Goal: Purchase product/service

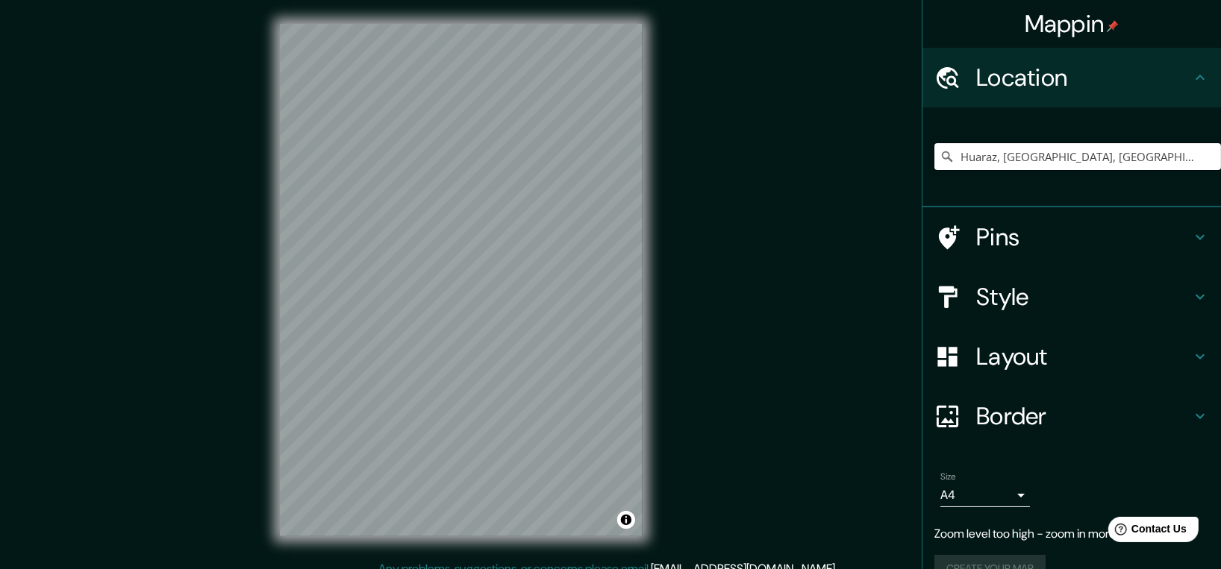
click at [1005, 159] on input "Huaraz, [GEOGRAPHIC_DATA], [GEOGRAPHIC_DATA]" at bounding box center [1077, 156] width 287 height 27
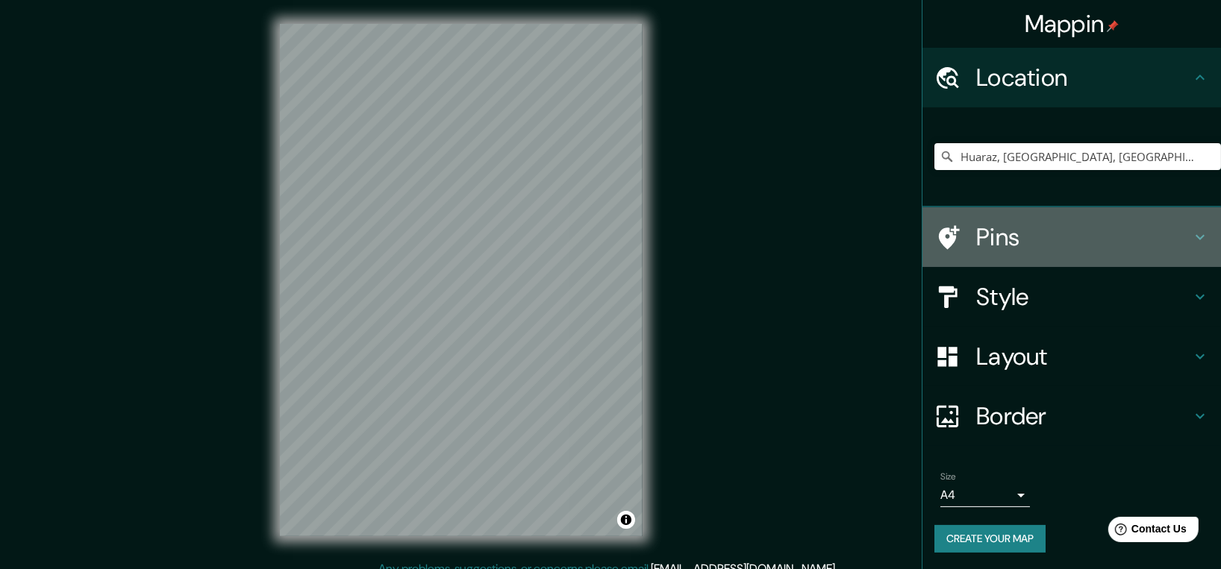
click at [1106, 246] on h4 "Pins" at bounding box center [1083, 237] width 215 height 30
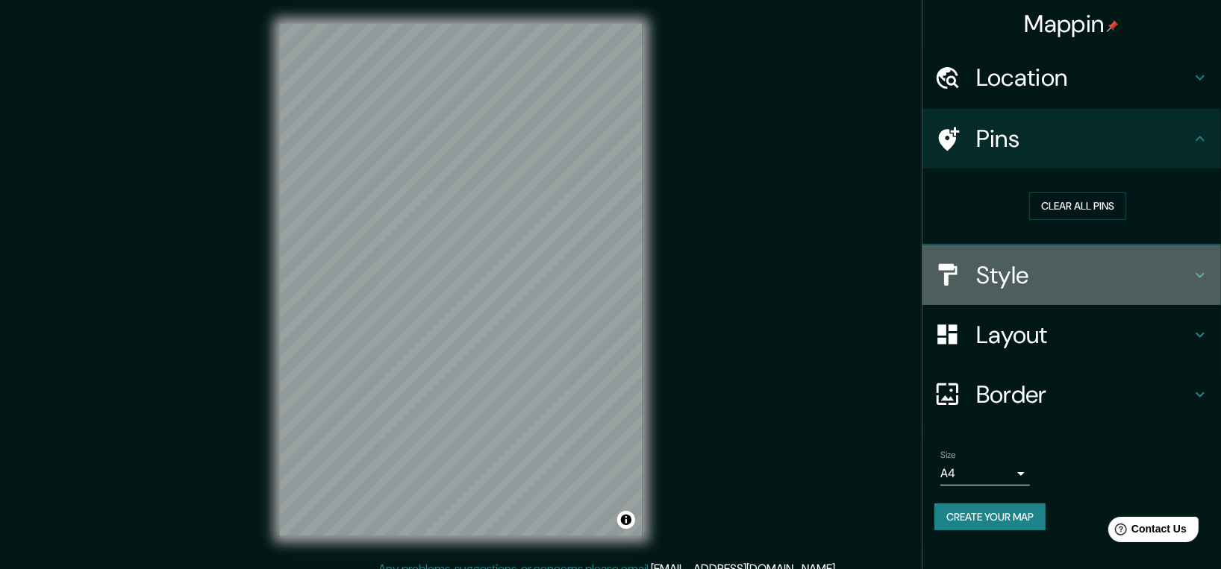
click at [1091, 291] on div "Style" at bounding box center [1071, 275] width 298 height 60
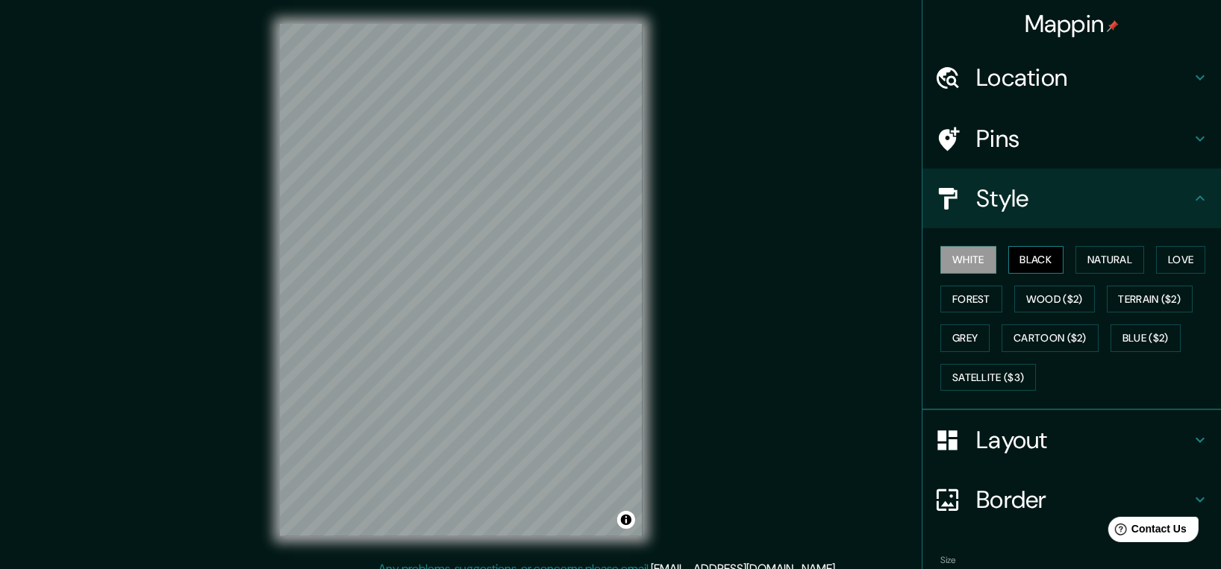
click at [1032, 260] on button "Black" at bounding box center [1036, 260] width 56 height 28
click at [1088, 261] on button "Natural" at bounding box center [1109, 260] width 69 height 28
click at [1165, 261] on button "Love" at bounding box center [1180, 260] width 49 height 28
click at [957, 301] on button "Forest" at bounding box center [971, 300] width 62 height 28
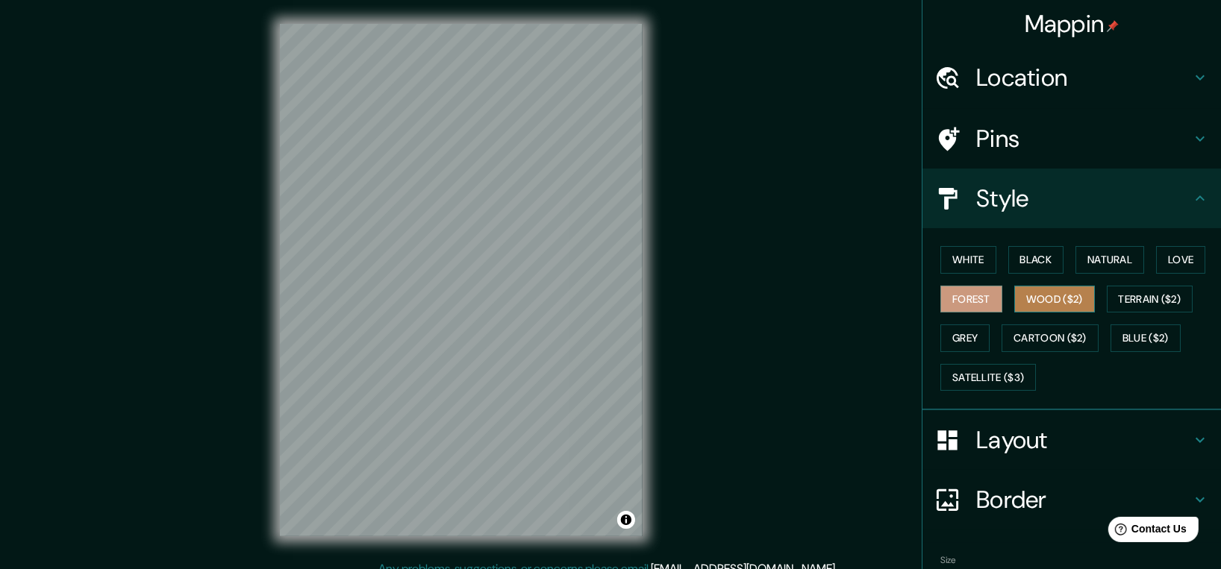
click at [1057, 291] on button "Wood ($2)" at bounding box center [1054, 300] width 81 height 28
click at [1138, 292] on button "Terrain ($2)" at bounding box center [1149, 300] width 87 height 28
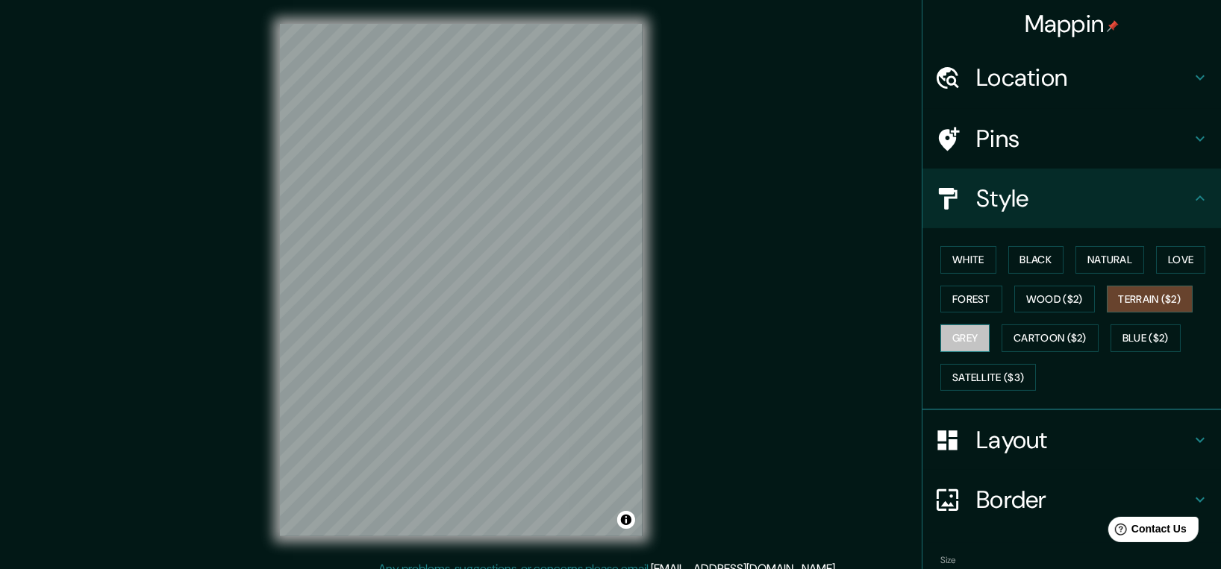
click at [953, 332] on button "Grey" at bounding box center [964, 339] width 49 height 28
click at [1011, 341] on button "Cartoon ($2)" at bounding box center [1049, 339] width 97 height 28
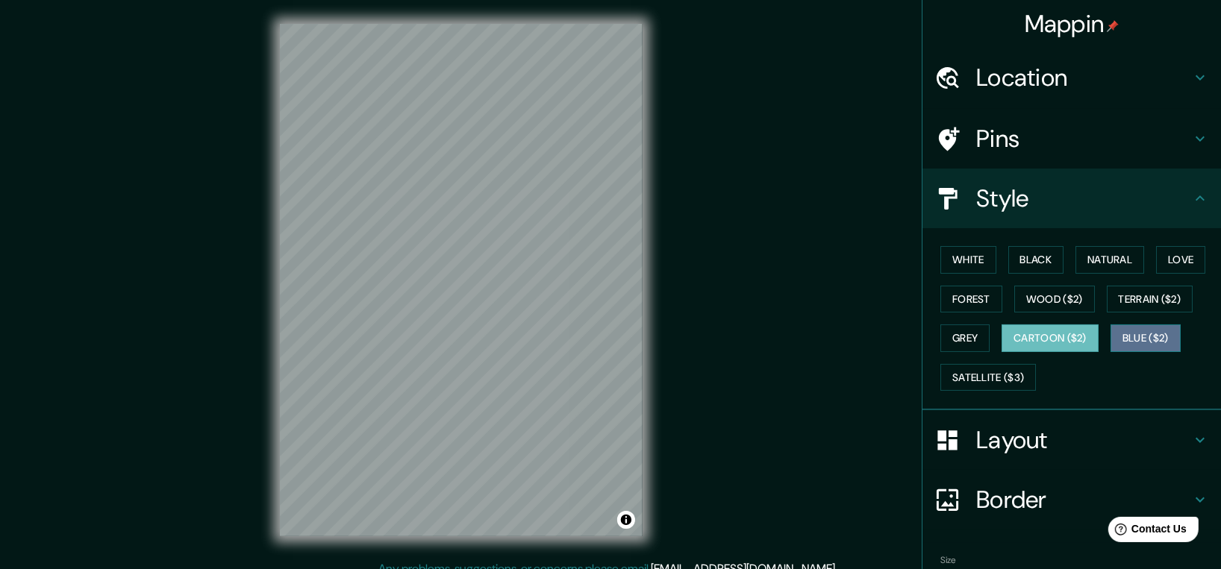
click at [1110, 329] on button "Blue ($2)" at bounding box center [1145, 339] width 70 height 28
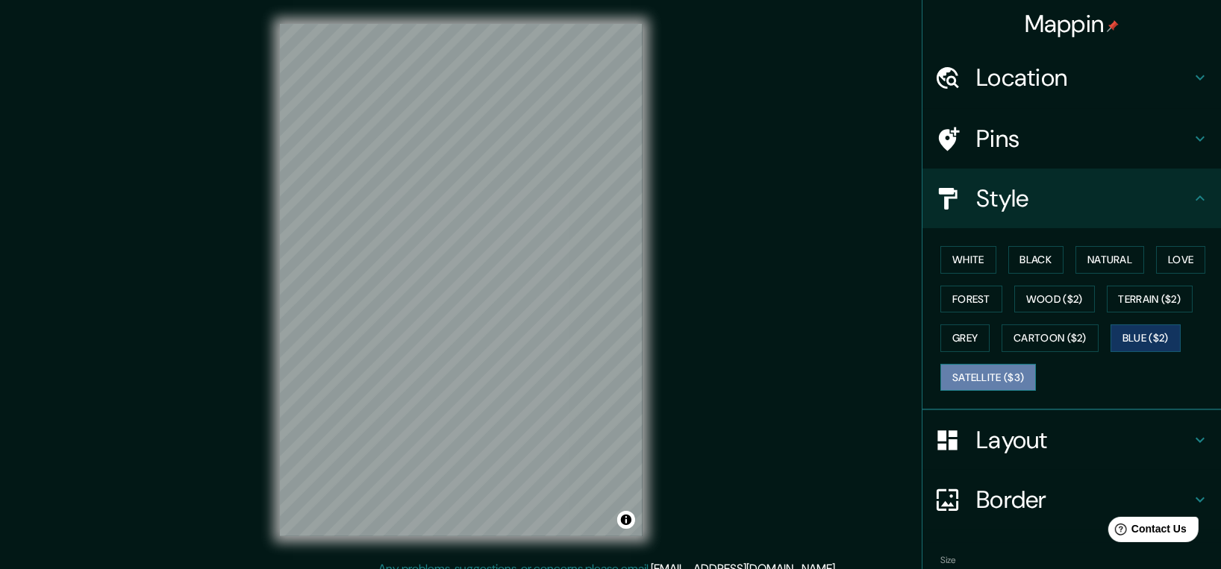
click at [991, 369] on button "Satellite ($3)" at bounding box center [988, 378] width 96 height 28
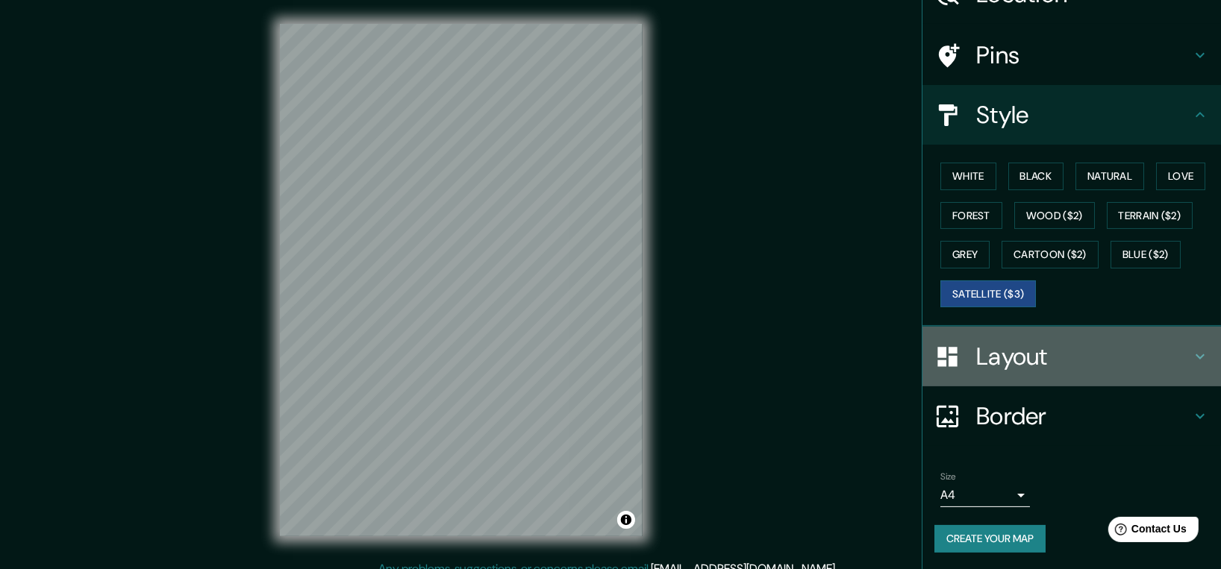
click at [1159, 359] on h4 "Layout" at bounding box center [1083, 357] width 215 height 30
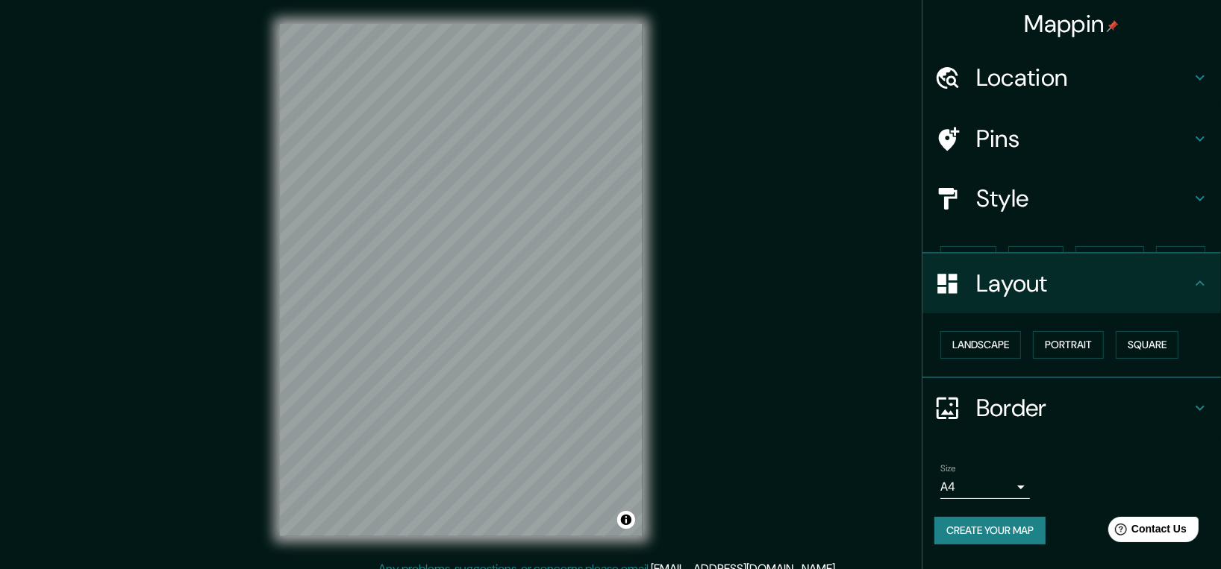
scroll to position [0, 0]
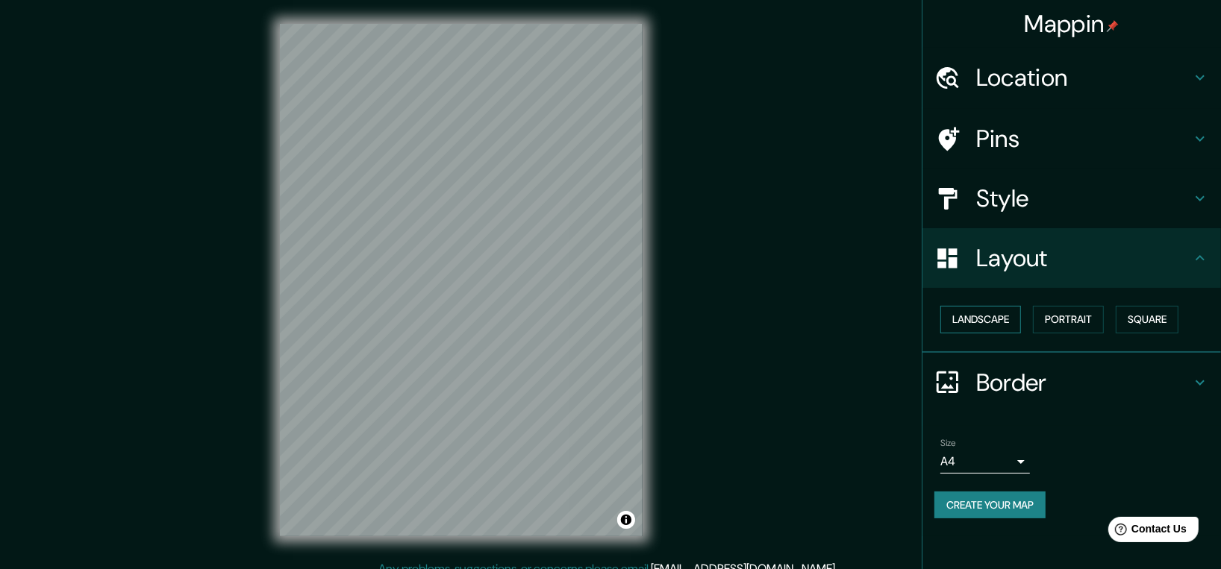
click at [989, 319] on button "Landscape" at bounding box center [980, 320] width 81 height 28
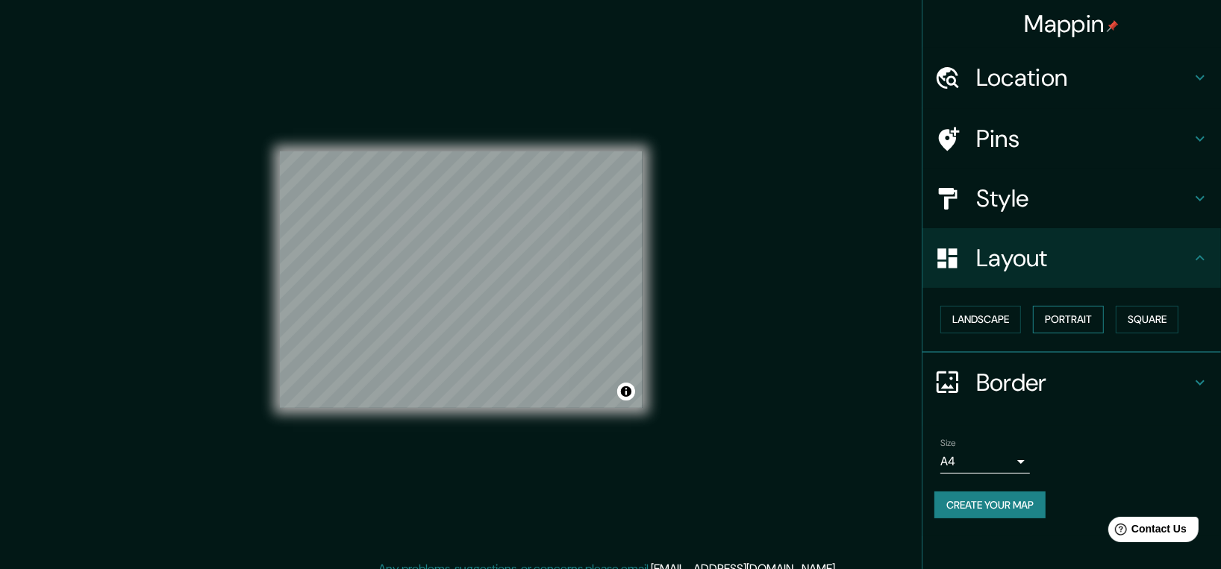
click at [1080, 318] on button "Portrait" at bounding box center [1068, 320] width 71 height 28
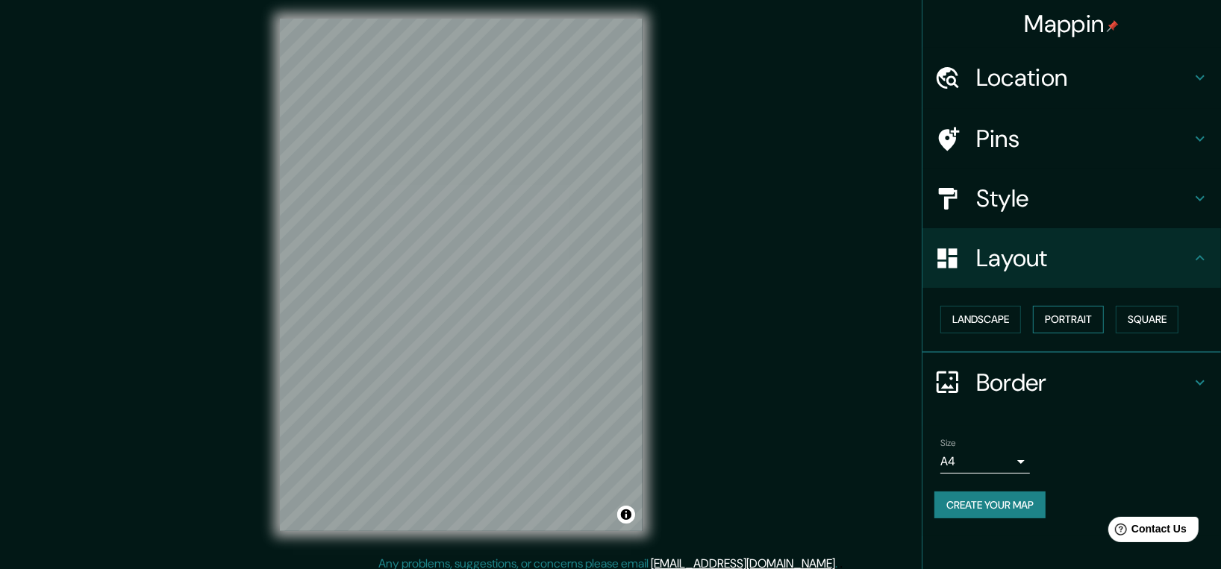
scroll to position [15, 0]
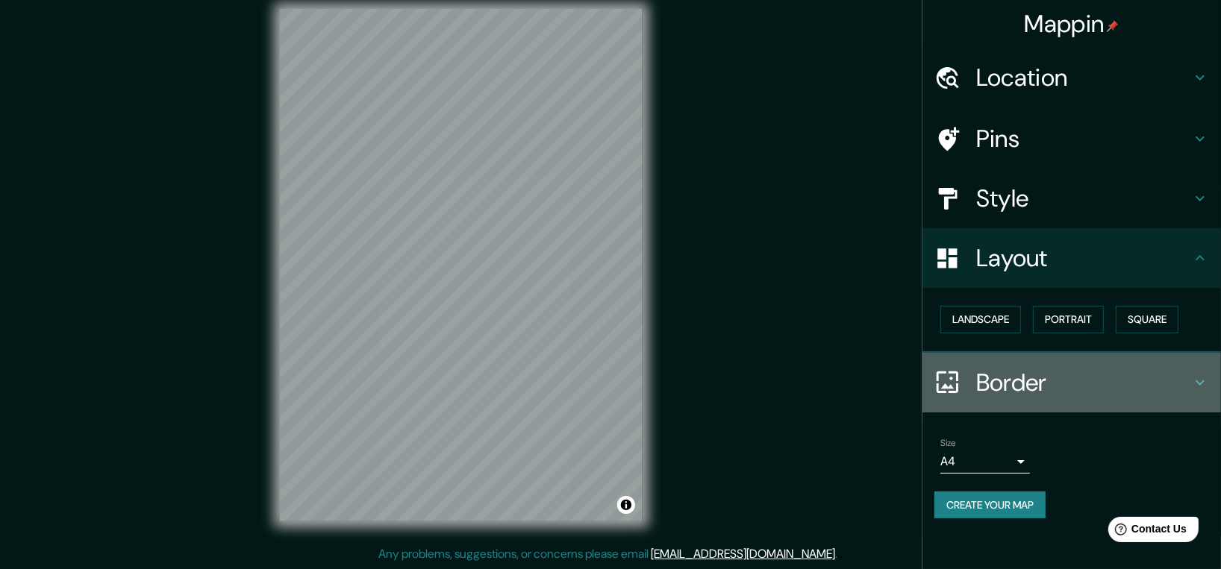
click at [1155, 384] on h4 "Border" at bounding box center [1083, 383] width 215 height 30
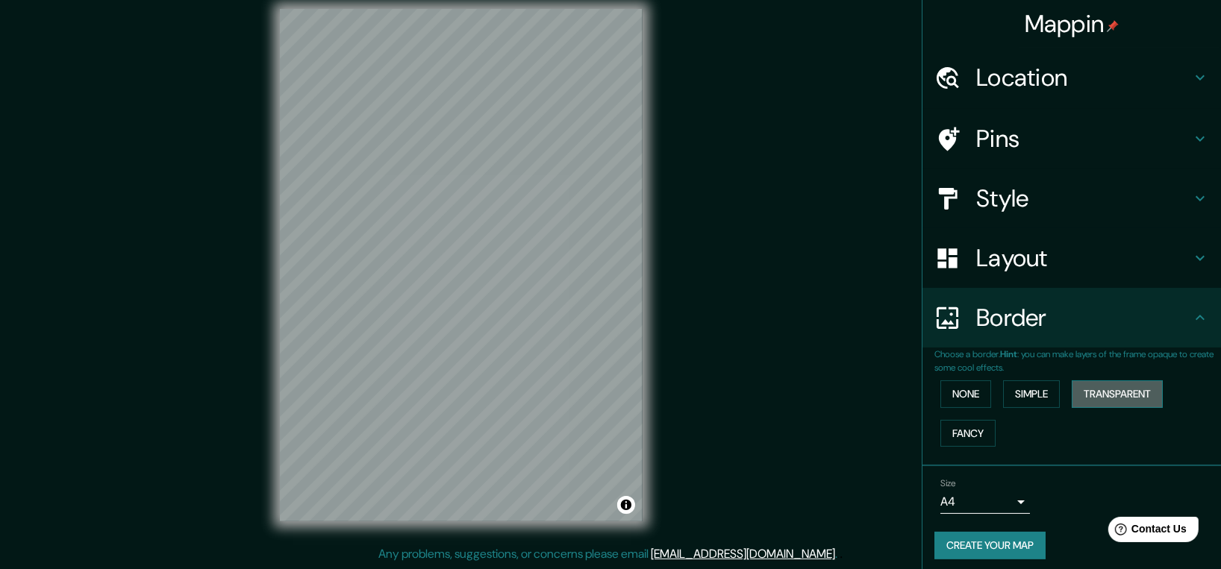
click at [1097, 401] on button "Transparent" at bounding box center [1116, 395] width 91 height 28
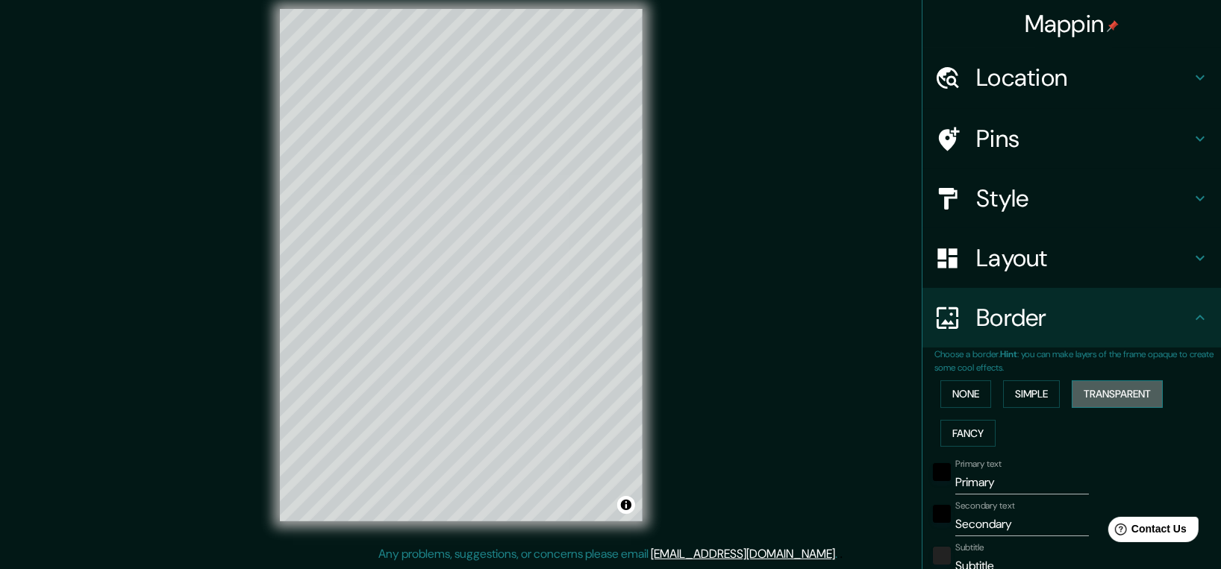
click at [1097, 401] on button "Transparent" at bounding box center [1116, 395] width 91 height 28
type input "233"
type input "39"
